Goal: Task Accomplishment & Management: Use online tool/utility

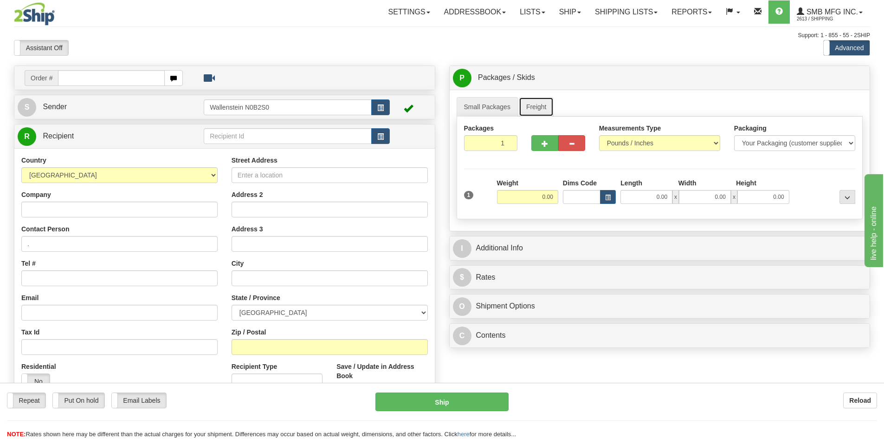
click at [531, 107] on link "Freight" at bounding box center [536, 106] width 35 height 19
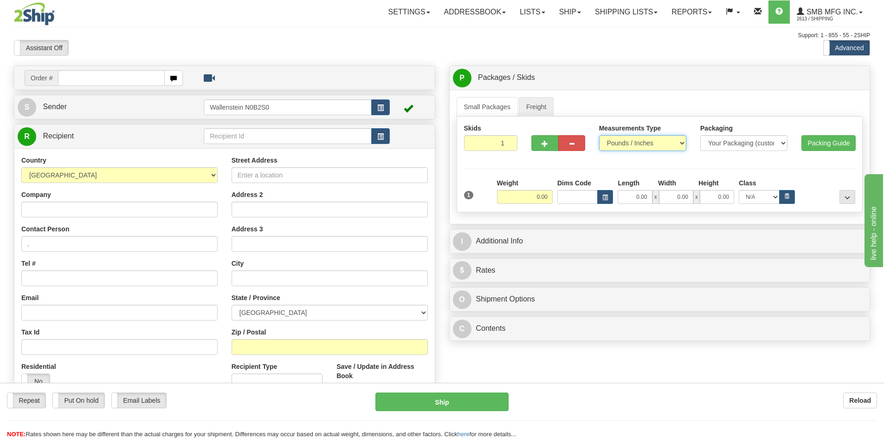
click at [655, 143] on select "Pounds / Inches Kilograms / Centimeters" at bounding box center [642, 143] width 87 height 16
click at [517, 197] on input "0.00" at bounding box center [525, 197] width 56 height 14
type input "200.00"
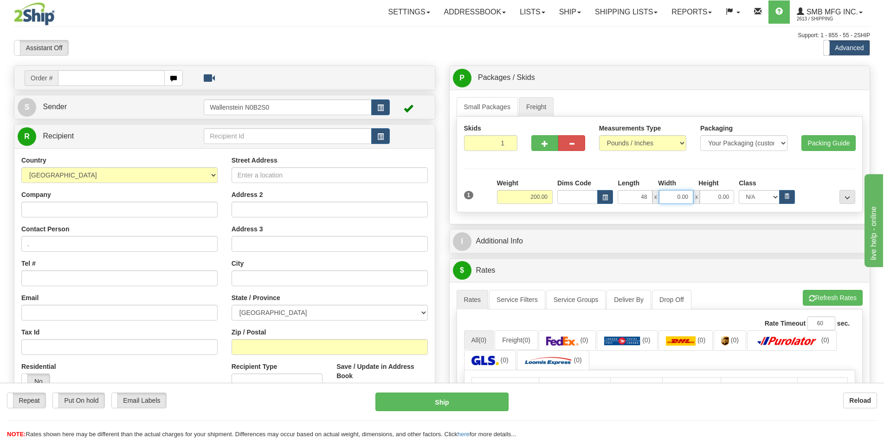
type input "48.00"
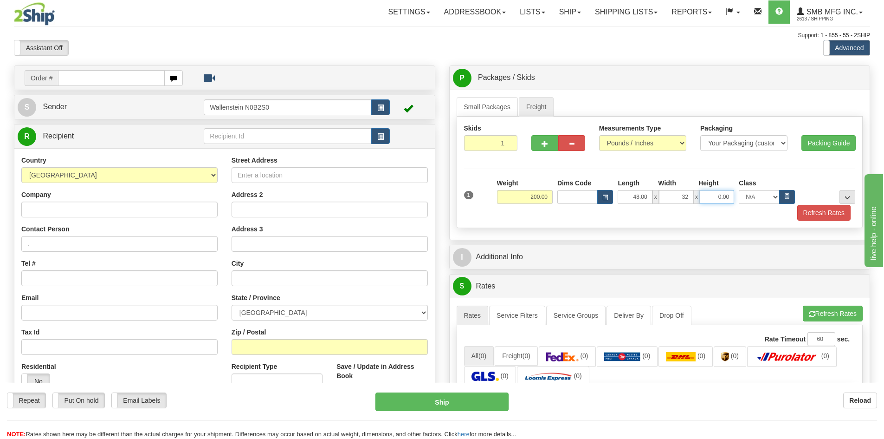
type input "32.00"
type input "69.00"
click at [623, 270] on div "P Packages / Skids 1 Packages - Weight: 0.00 Lbs 1 Skids - Weight: NaN Lbs Ship…" at bounding box center [659, 323] width 435 height 516
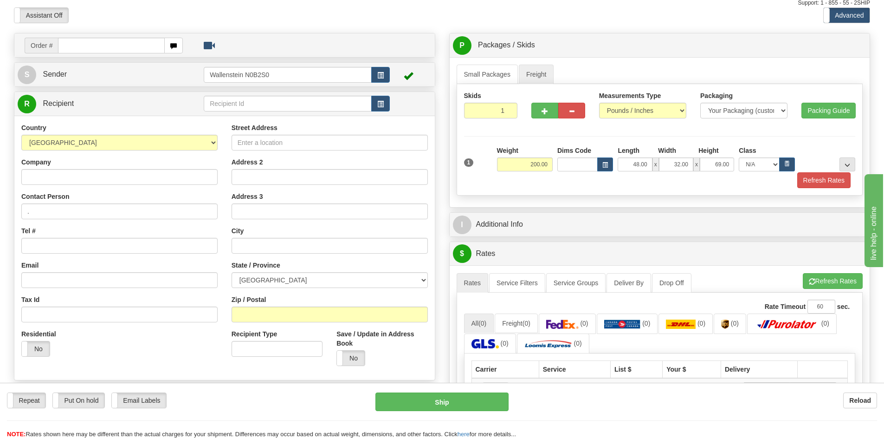
scroll to position [46, 0]
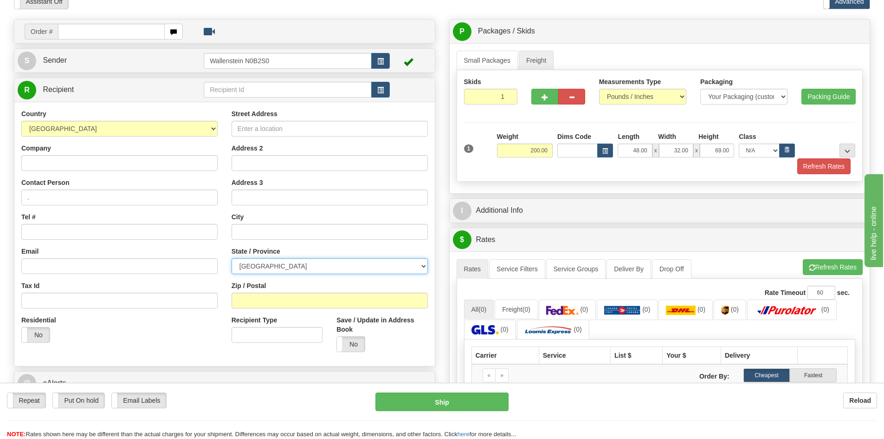
click at [338, 269] on select "[GEOGRAPHIC_DATA] [GEOGRAPHIC_DATA] [GEOGRAPHIC_DATA] [GEOGRAPHIC_DATA] [GEOGRA…" at bounding box center [330, 266] width 196 height 16
select select "NS"
click at [232, 258] on select "[GEOGRAPHIC_DATA] [GEOGRAPHIC_DATA] [GEOGRAPHIC_DATA] [GEOGRAPHIC_DATA] [GEOGRA…" at bounding box center [330, 266] width 196 height 16
click at [279, 303] on input "Zip / Postal" at bounding box center [330, 300] width 196 height 16
click at [291, 299] on input "Zip / Postal" at bounding box center [330, 300] width 196 height 16
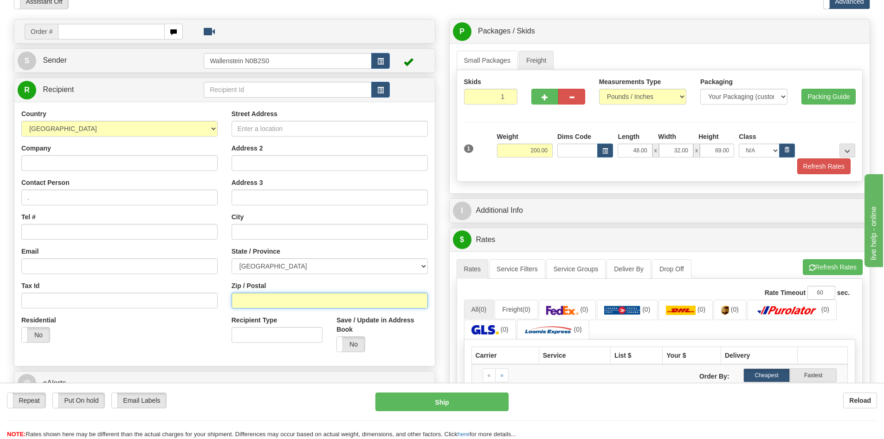
paste input "B0N 2H0"
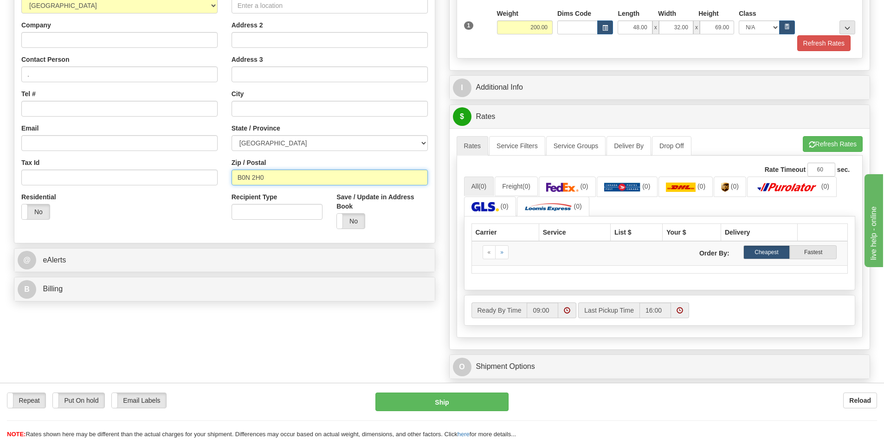
scroll to position [186, 0]
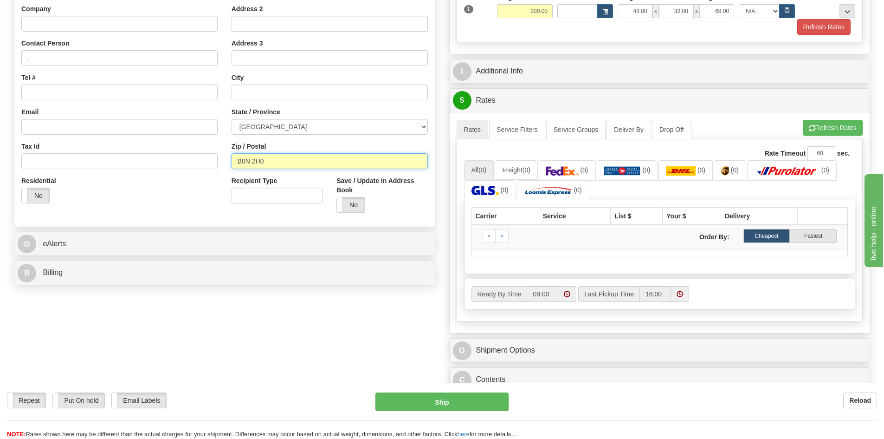
type input "B0N 2H0"
click button "Delete" at bounding box center [0, 0] width 0 height 0
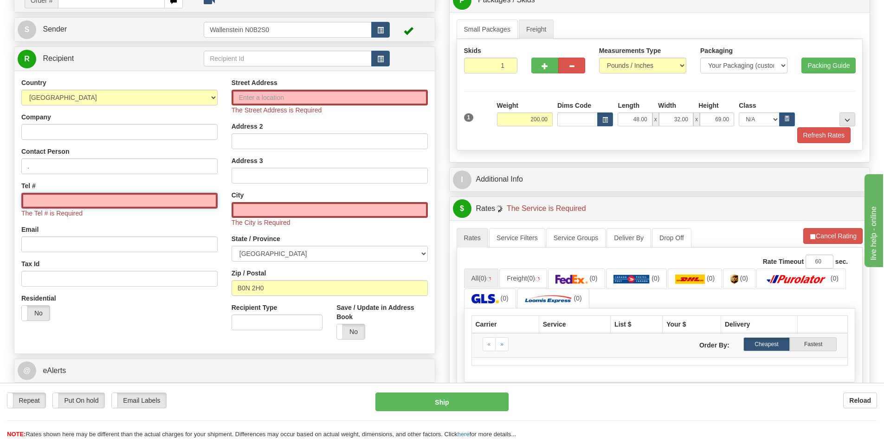
scroll to position [0, 0]
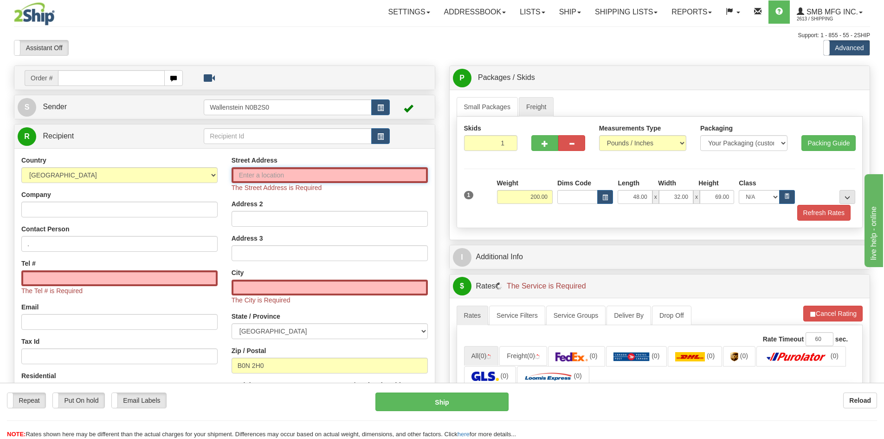
click at [283, 179] on input "Street Address" at bounding box center [330, 175] width 196 height 16
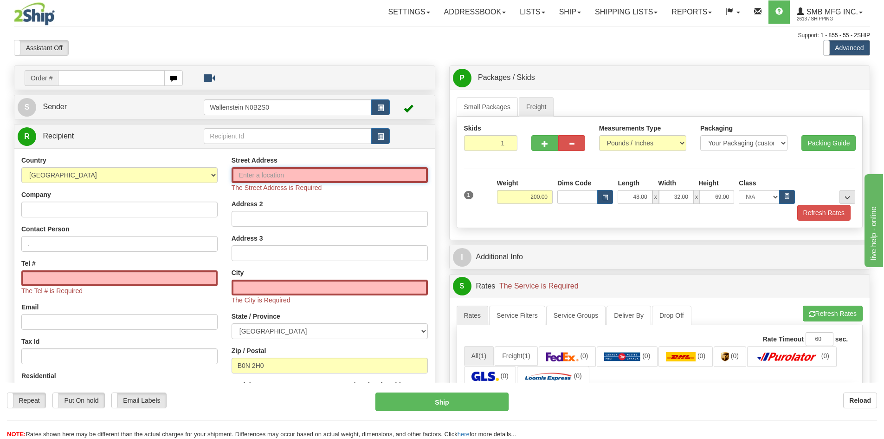
click at [260, 168] on input "Street Address" at bounding box center [330, 175] width 196 height 16
paste input "[STREET_ADDRESS]"
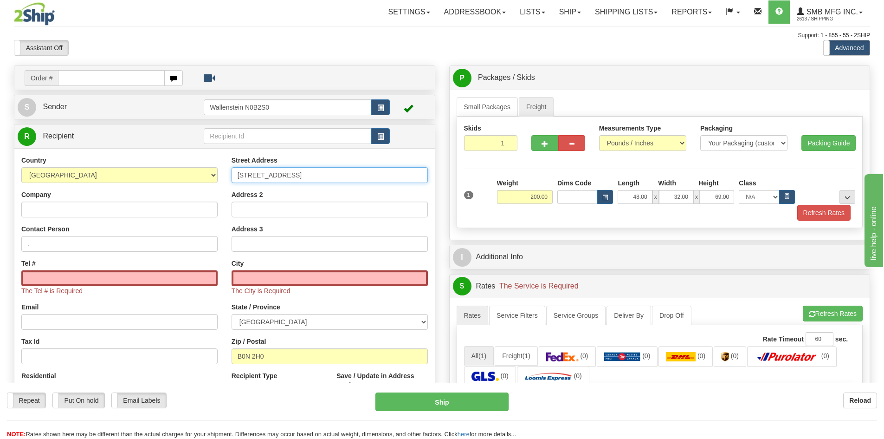
type input "[STREET_ADDRESS]"
click at [141, 276] on input "Tel #" at bounding box center [119, 278] width 196 height 16
click at [169, 274] on input "Tel #" at bounding box center [119, 278] width 196 height 16
paste input "[PHONE_NUMBER]"
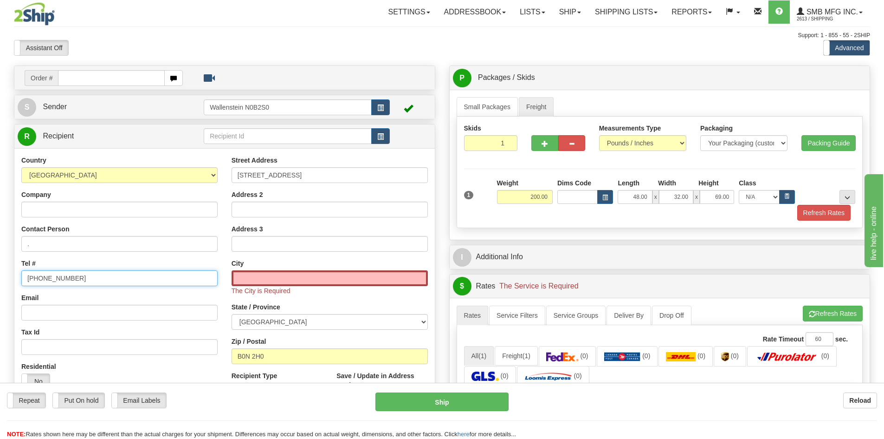
type input "[PHONE_NUMBER]"
click at [254, 278] on input "text" at bounding box center [330, 278] width 196 height 16
paste input "Shubenacadie"
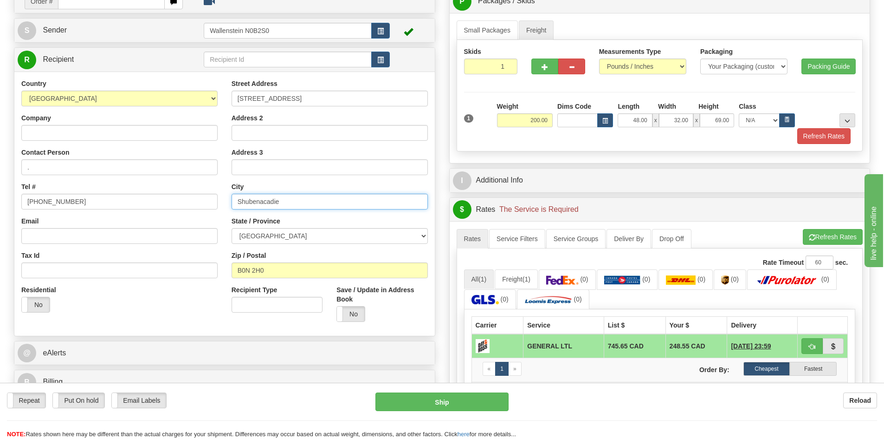
scroll to position [93, 0]
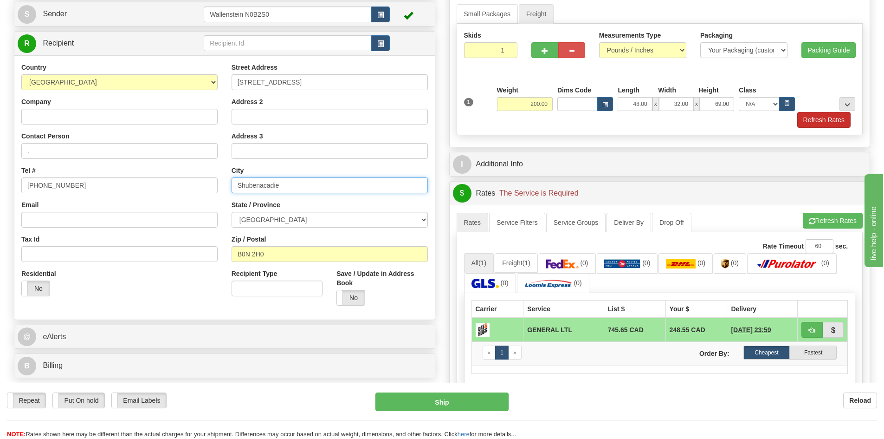
type input "Shubenacadie"
click at [827, 117] on button "Refresh Rates" at bounding box center [823, 120] width 53 height 16
